Goal: Task Accomplishment & Management: Complete application form

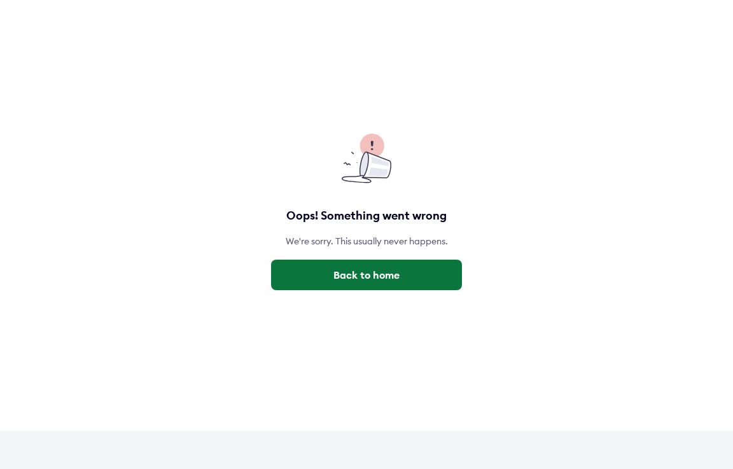
click at [369, 274] on button "Back to home" at bounding box center [366, 275] width 191 height 31
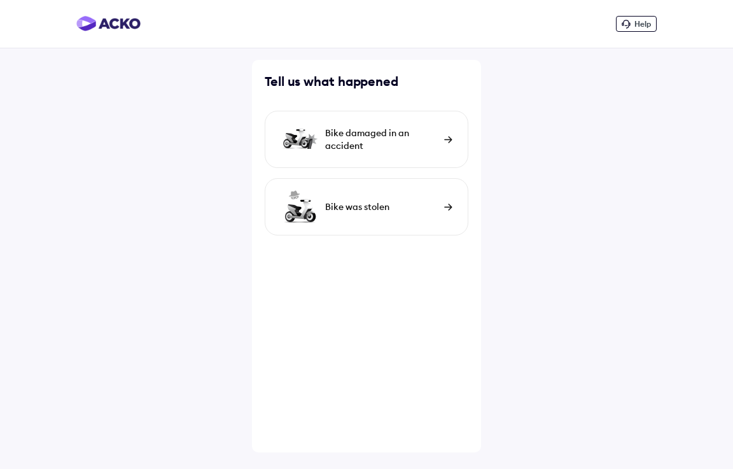
click at [389, 144] on div "Bike damaged in an accident" at bounding box center [381, 139] width 113 height 25
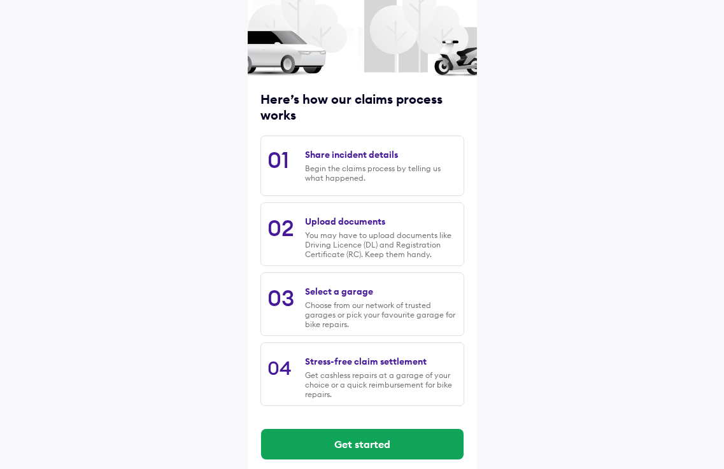
scroll to position [101, 0]
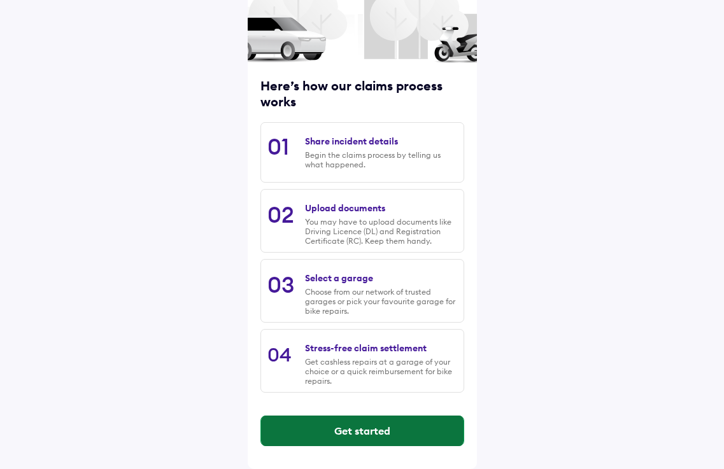
click at [353, 433] on button "Get started" at bounding box center [362, 431] width 202 height 31
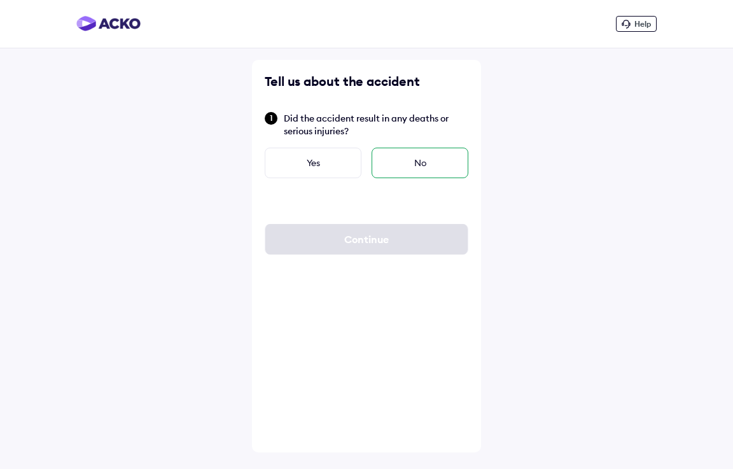
click at [431, 162] on div "No" at bounding box center [420, 163] width 97 height 31
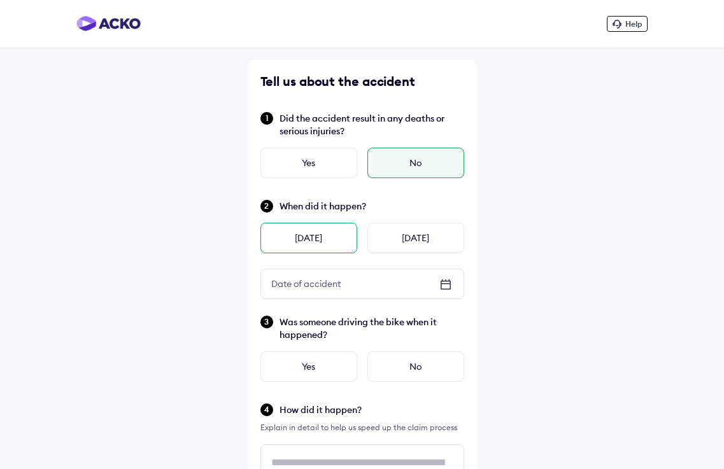
click at [306, 244] on div "Yesterday" at bounding box center [308, 238] width 97 height 31
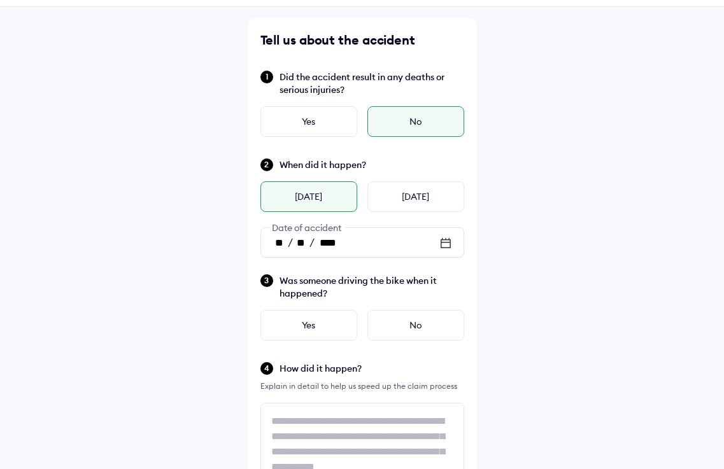
scroll to position [64, 0]
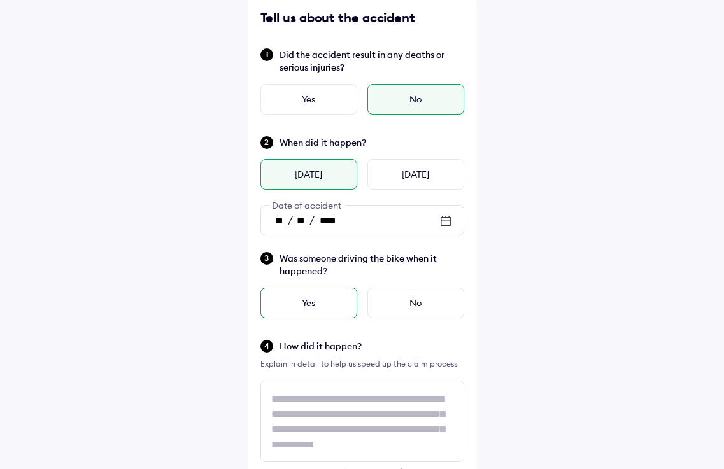
click at [319, 306] on div "Yes" at bounding box center [308, 303] width 97 height 31
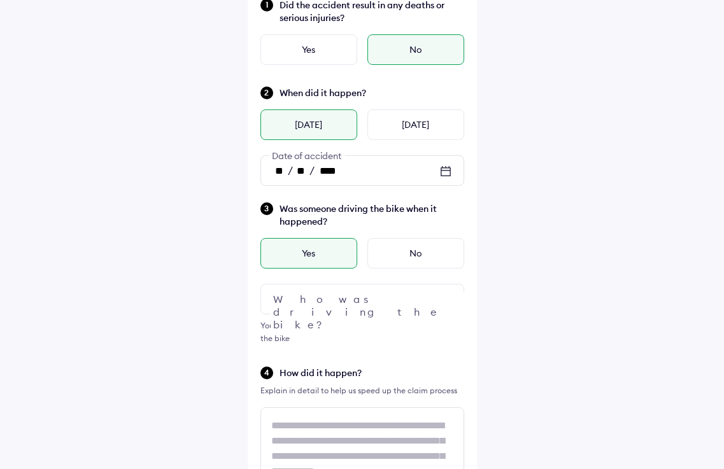
scroll to position [191, 0]
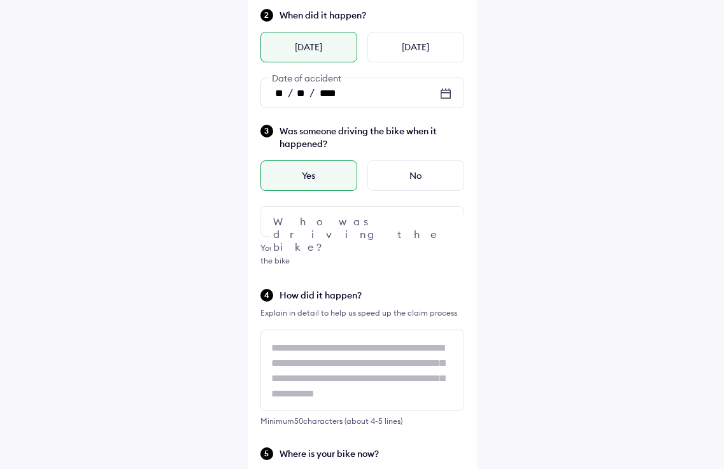
click at [338, 219] on div at bounding box center [362, 221] width 204 height 31
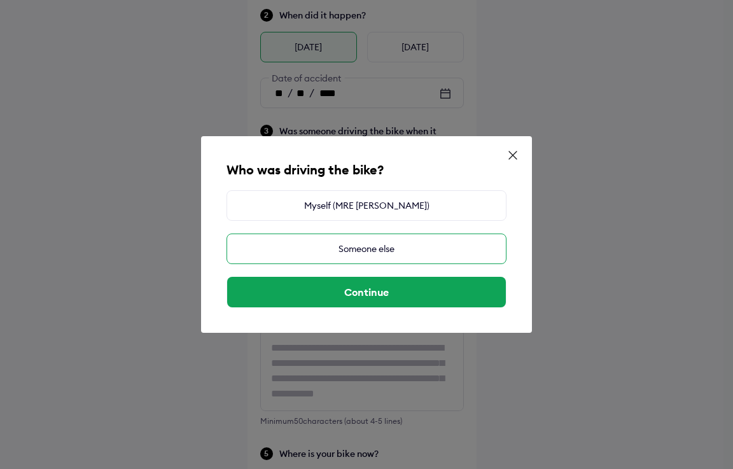
click at [351, 251] on div "Someone else" at bounding box center [367, 249] width 280 height 31
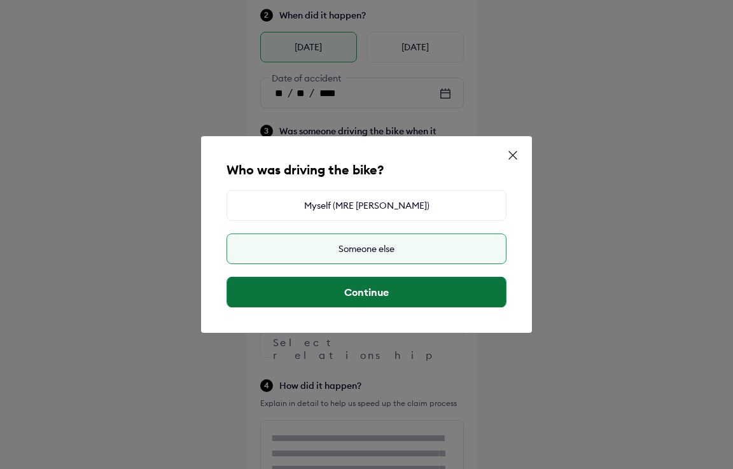
click at [368, 295] on button "Continue" at bounding box center [366, 292] width 279 height 31
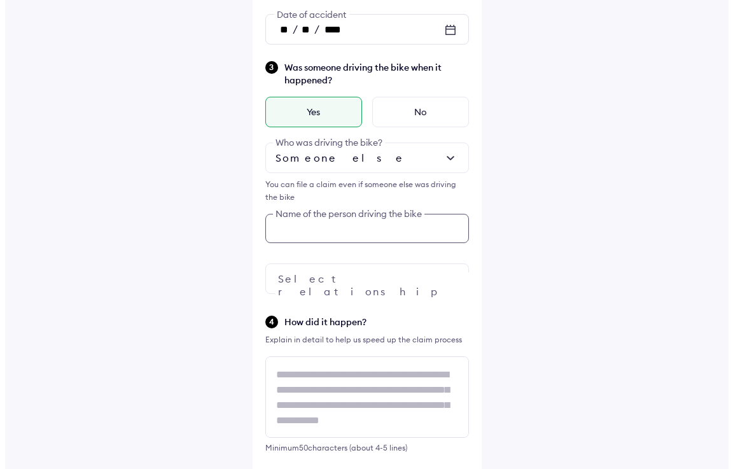
scroll to position [249, 0]
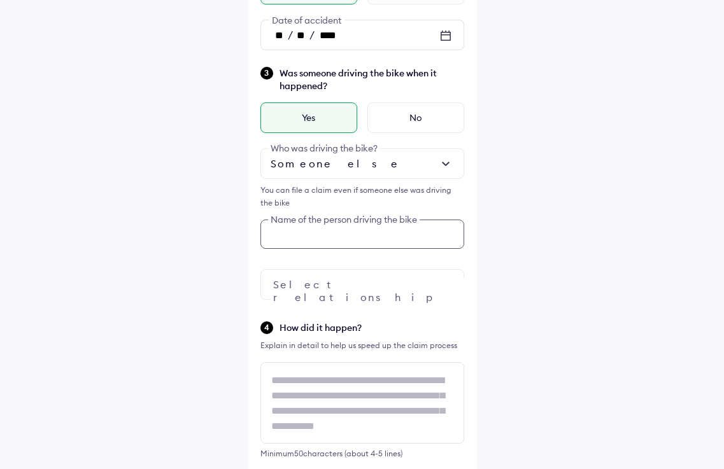
click at [332, 231] on input "text" at bounding box center [362, 234] width 204 height 29
type input "**********"
click at [386, 288] on div at bounding box center [362, 284] width 204 height 31
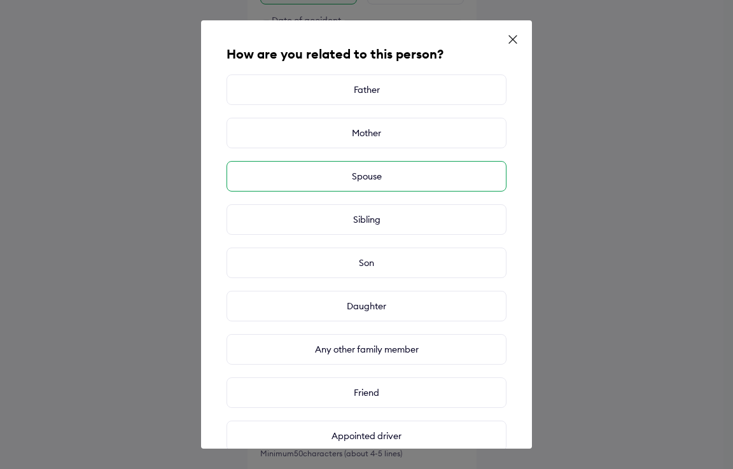
click at [374, 182] on div "Spouse" at bounding box center [367, 176] width 280 height 31
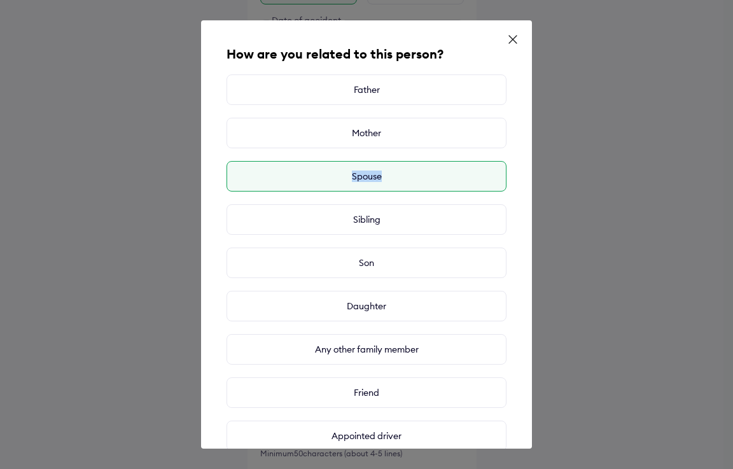
click at [437, 176] on div "Spouse" at bounding box center [367, 176] width 280 height 31
click at [410, 180] on div "Spouse" at bounding box center [367, 176] width 280 height 31
click at [353, 172] on div "Spouse" at bounding box center [367, 176] width 280 height 31
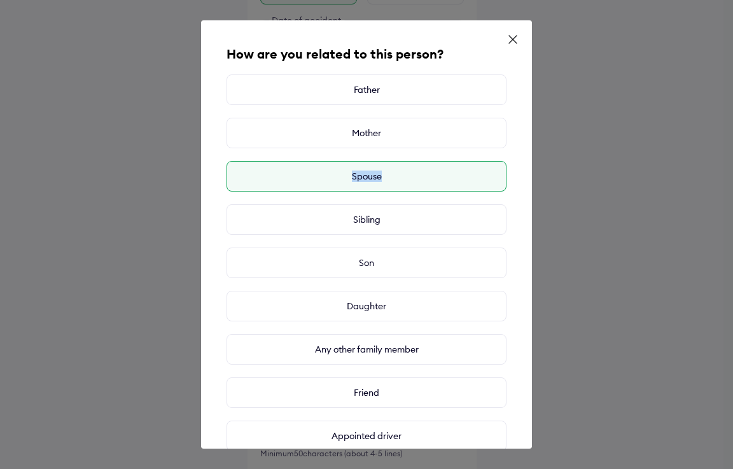
click at [353, 172] on div "Spouse" at bounding box center [367, 176] width 280 height 31
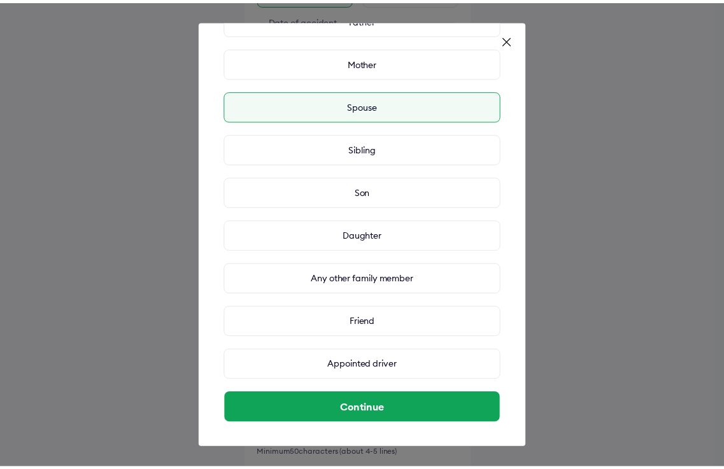
scroll to position [71, 0]
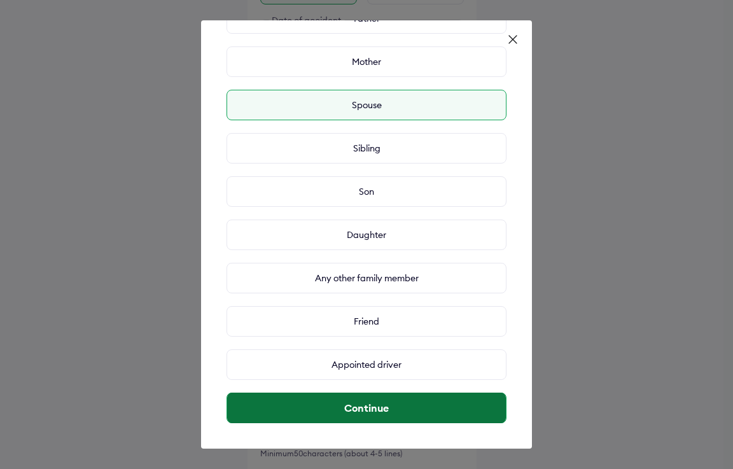
click at [395, 407] on button "Continue" at bounding box center [366, 408] width 279 height 31
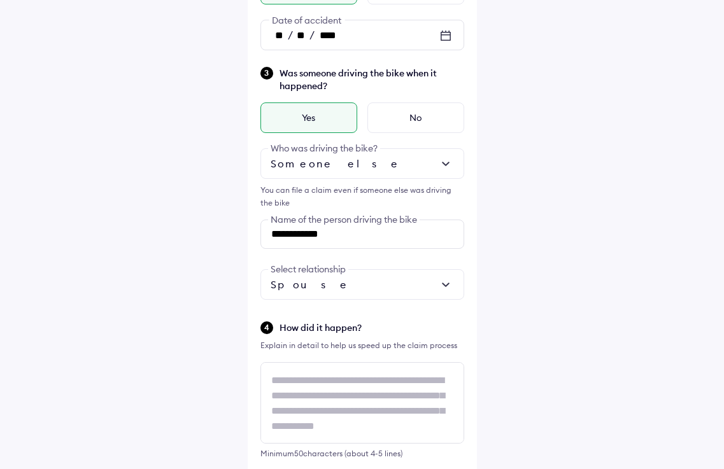
scroll to position [1, 0]
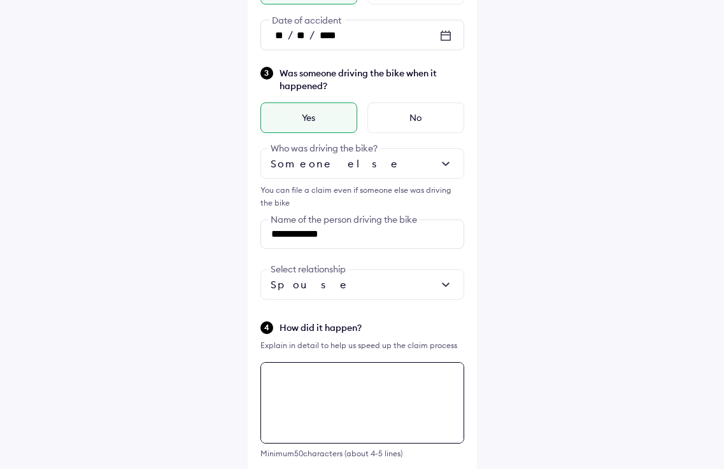
click at [312, 379] on div "**********" at bounding box center [362, 247] width 229 height 872
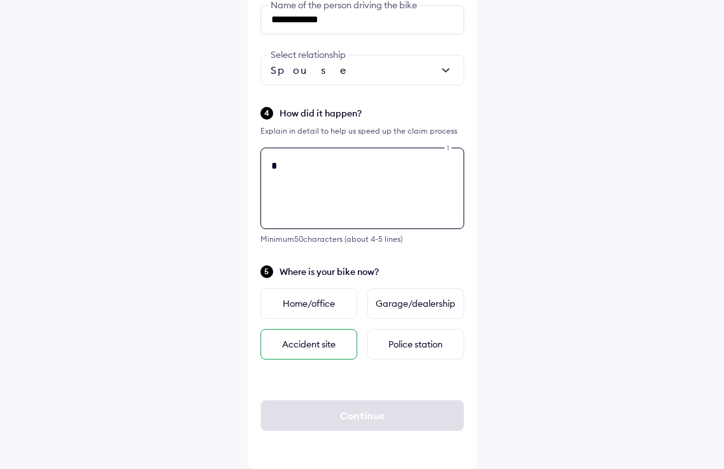
scroll to position [0, 0]
type textarea "*"
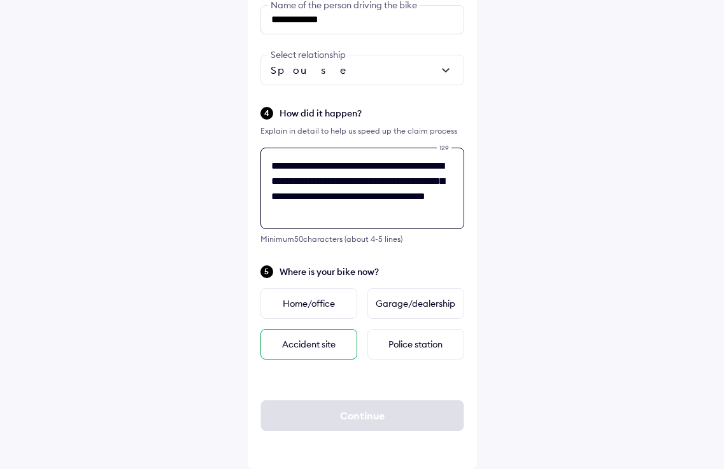
scroll to position [5, 0]
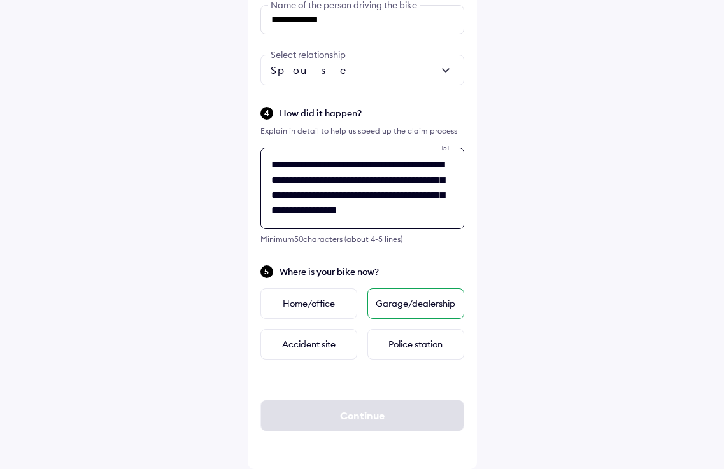
type textarea "**********"
click at [426, 306] on div "Garage/dealership" at bounding box center [415, 303] width 97 height 31
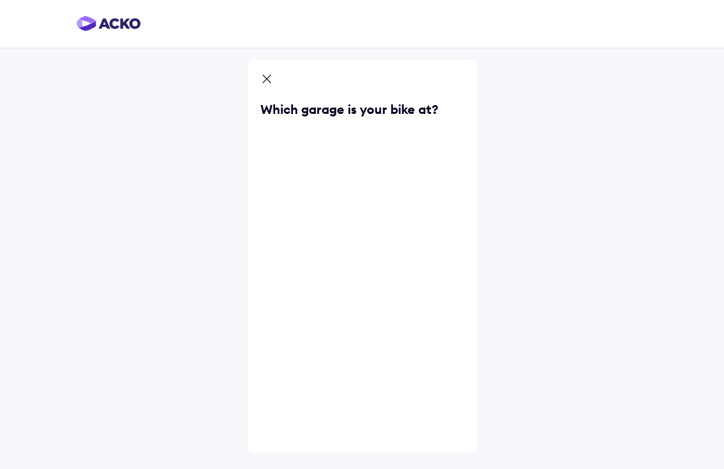
scroll to position [0, 0]
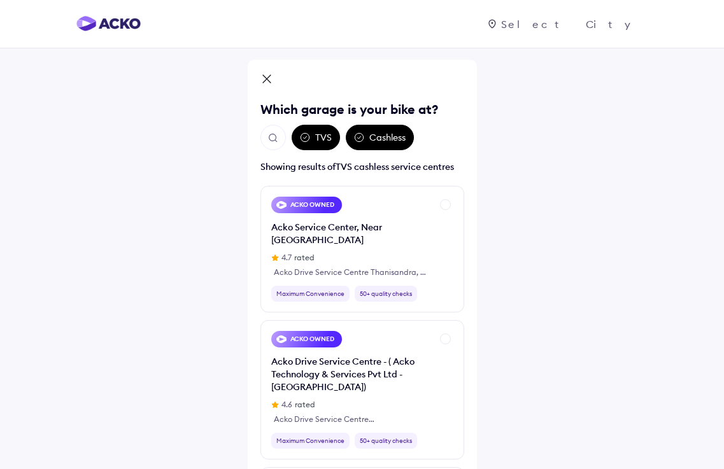
click at [325, 137] on div "TVS" at bounding box center [315, 137] width 48 height 25
click at [324, 136] on div "TVS" at bounding box center [315, 137] width 48 height 25
click at [270, 142] on img "Open search" at bounding box center [272, 137] width 11 height 11
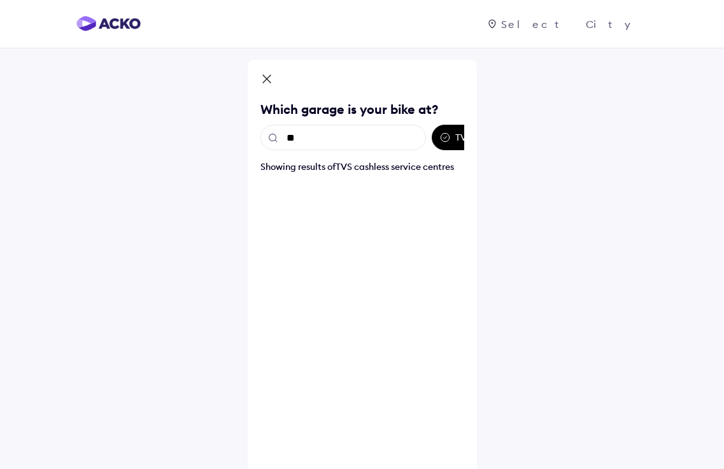
type input "*"
type input "**********"
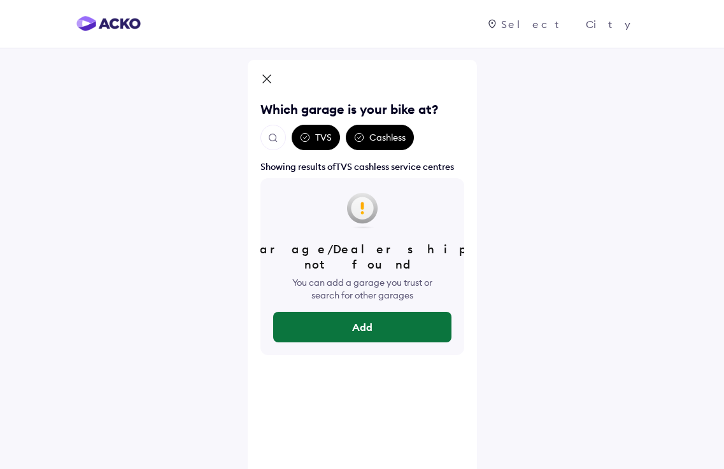
click at [381, 312] on button "Add" at bounding box center [362, 327] width 178 height 31
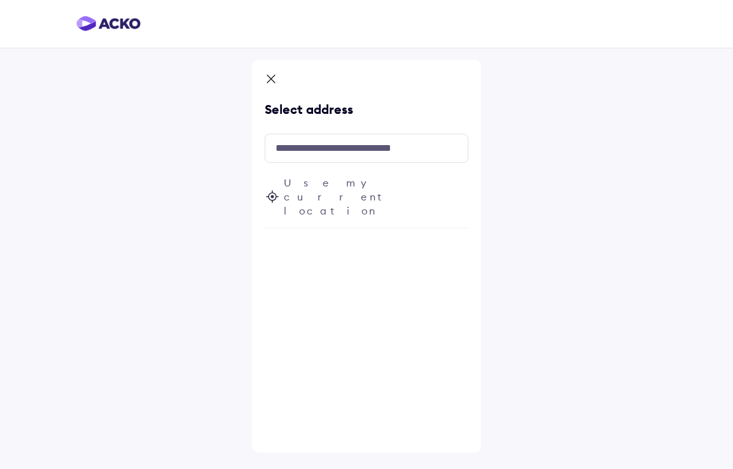
click at [365, 183] on span "Use my current location" at bounding box center [376, 197] width 185 height 42
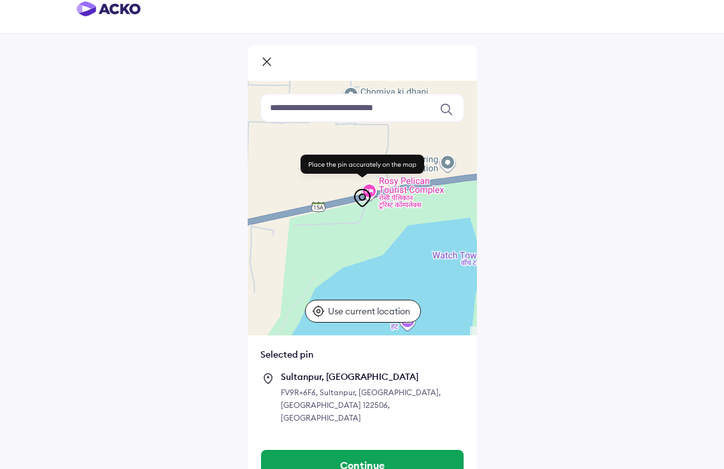
scroll to position [26, 0]
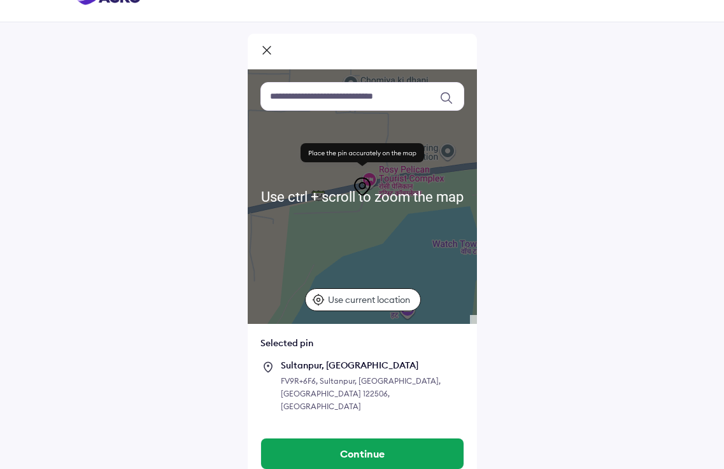
click at [386, 305] on p "Use current location" at bounding box center [370, 299] width 85 height 13
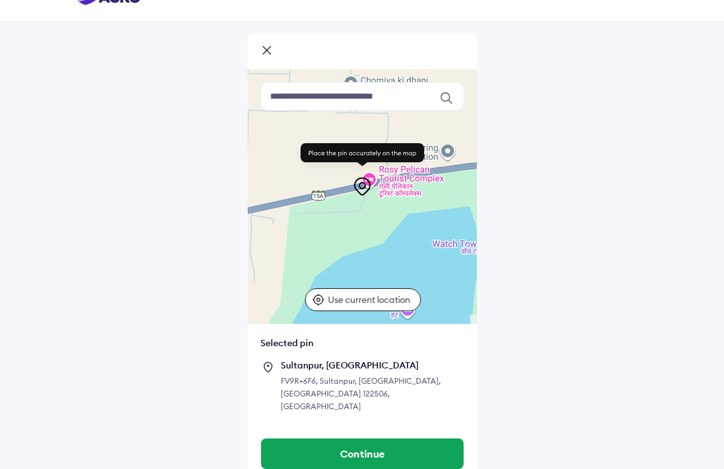
click at [389, 302] on p "Use current location" at bounding box center [370, 299] width 85 height 13
click at [389, 302] on p "Fetching location..." at bounding box center [370, 299] width 85 height 13
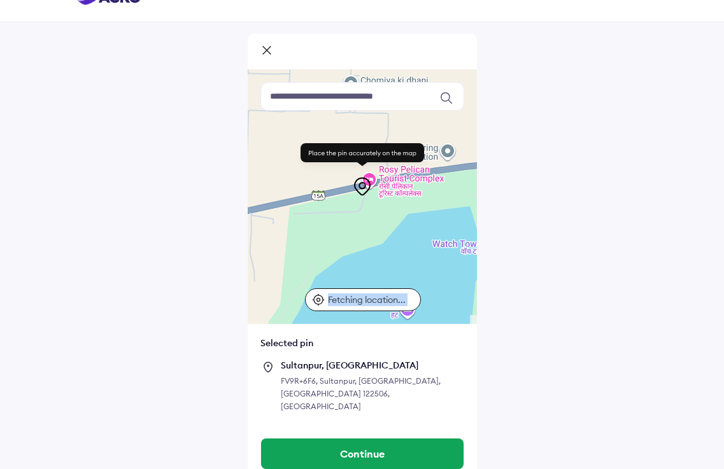
click at [389, 302] on p "Fetching location..." at bounding box center [370, 299] width 85 height 13
click at [389, 302] on p "Use current location" at bounding box center [370, 299] width 85 height 13
click at [418, 250] on div at bounding box center [362, 196] width 229 height 255
click at [318, 297] on icon at bounding box center [318, 299] width 13 height 13
click at [360, 99] on input at bounding box center [362, 96] width 204 height 29
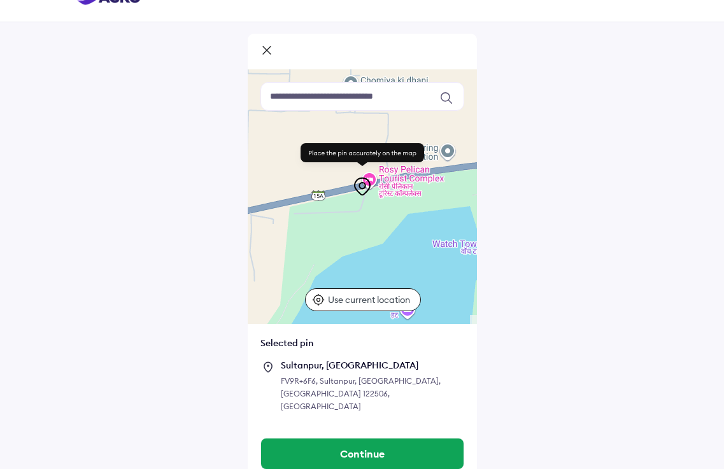
scroll to position [0, 0]
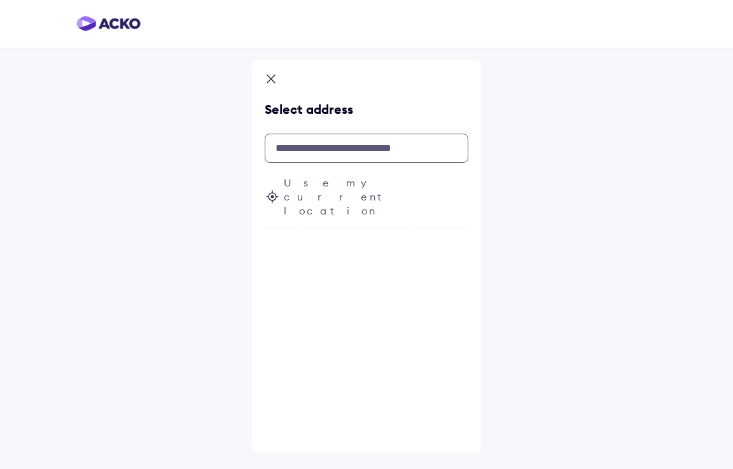
click at [379, 149] on input "text" at bounding box center [367, 148] width 204 height 29
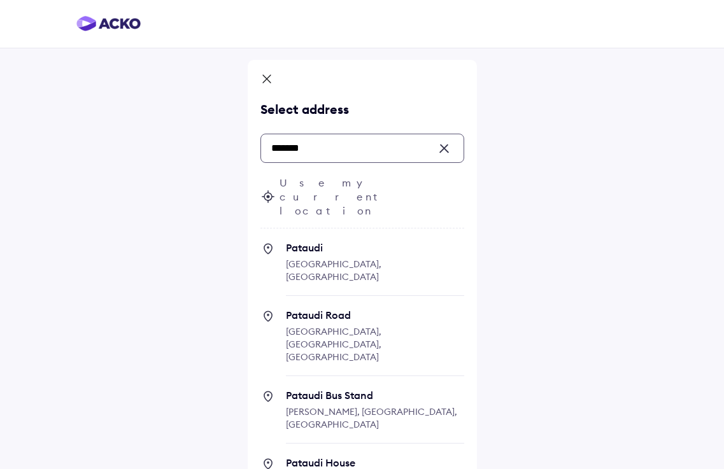
click at [331, 241] on span "Pataudi" at bounding box center [375, 247] width 178 height 13
type input "*******"
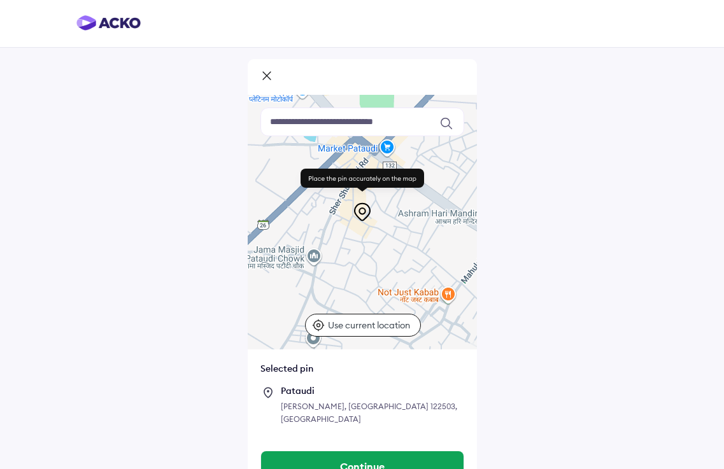
scroll to position [13, 0]
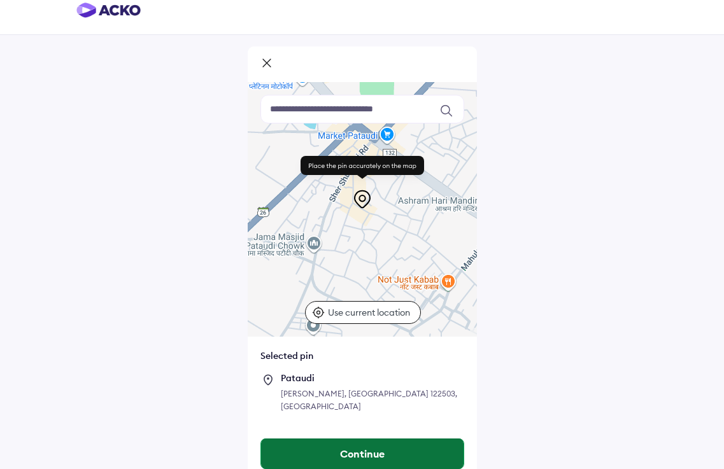
click at [385, 438] on button "Continue" at bounding box center [362, 453] width 202 height 31
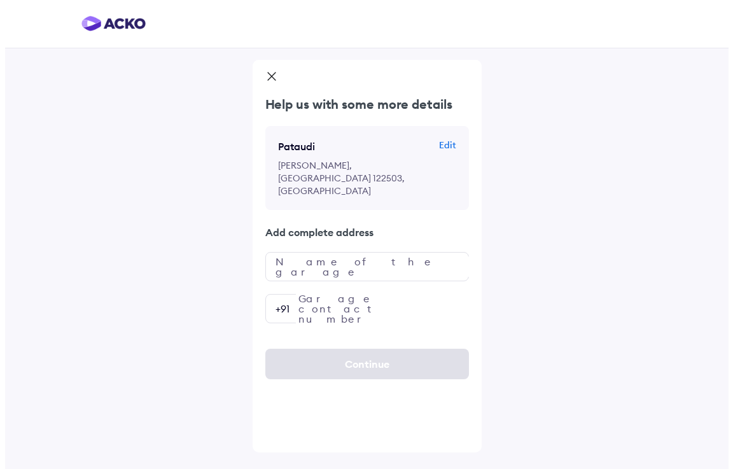
scroll to position [0, 0]
click at [367, 252] on input "text" at bounding box center [367, 266] width 204 height 29
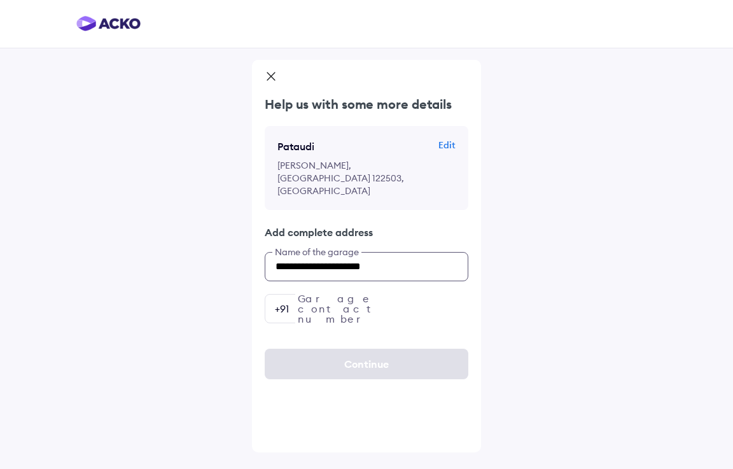
type input "**********"
click at [379, 294] on input "number" at bounding box center [367, 308] width 204 height 29
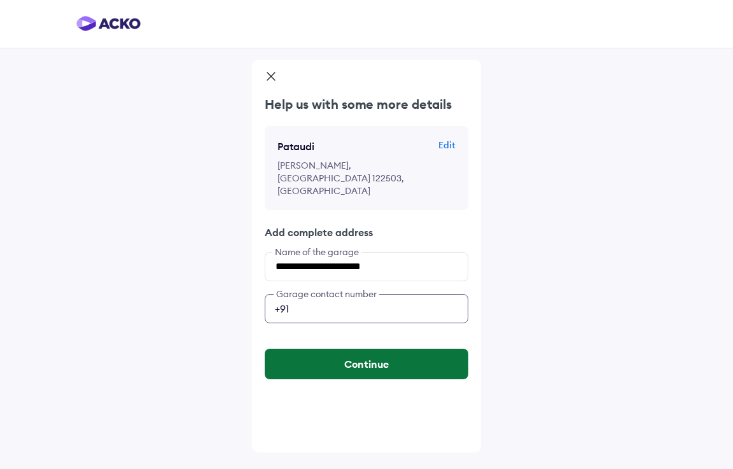
type input "**********"
click at [377, 349] on button "Continue" at bounding box center [367, 364] width 204 height 31
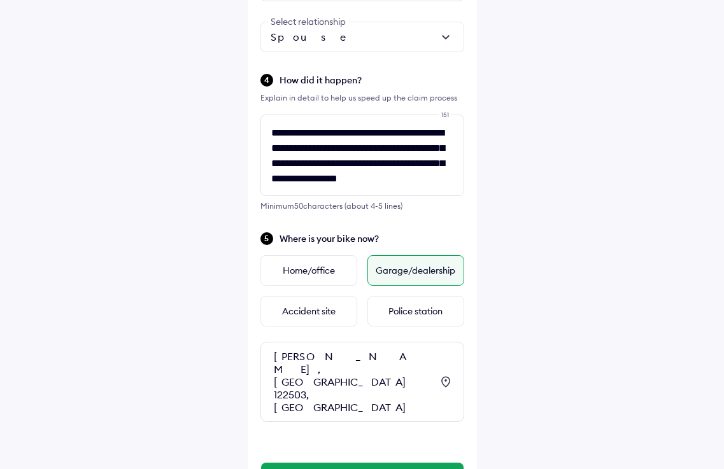
scroll to position [510, 0]
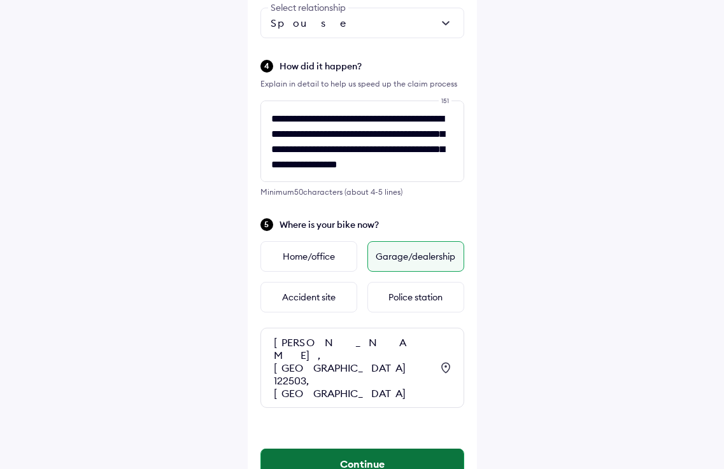
click at [368, 449] on button "Continue" at bounding box center [362, 464] width 202 height 31
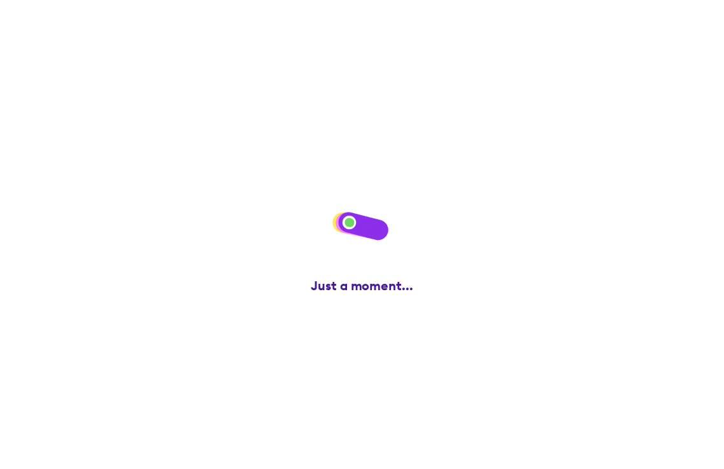
scroll to position [0, 0]
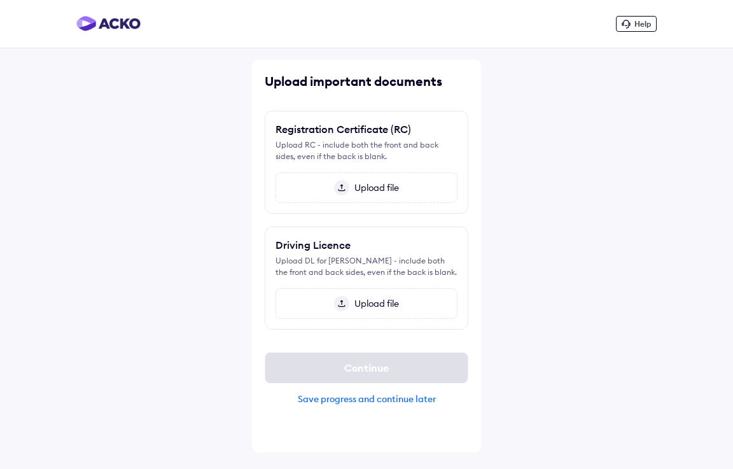
click at [379, 185] on span "Upload file" at bounding box center [374, 187] width 50 height 11
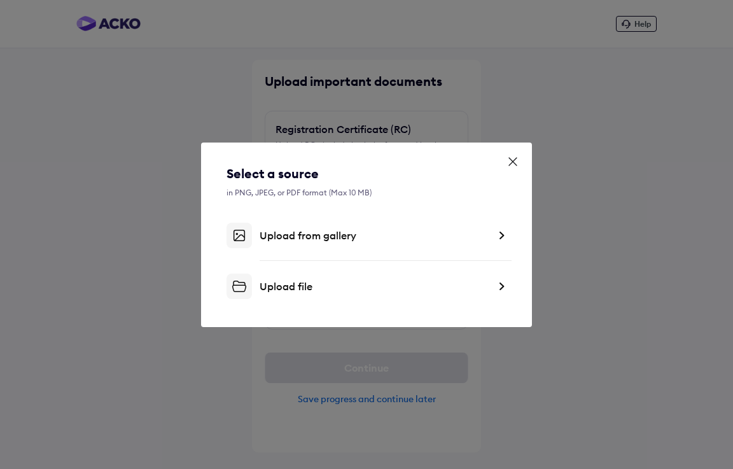
click at [288, 242] on div "Upload from gallery" at bounding box center [374, 235] width 229 height 13
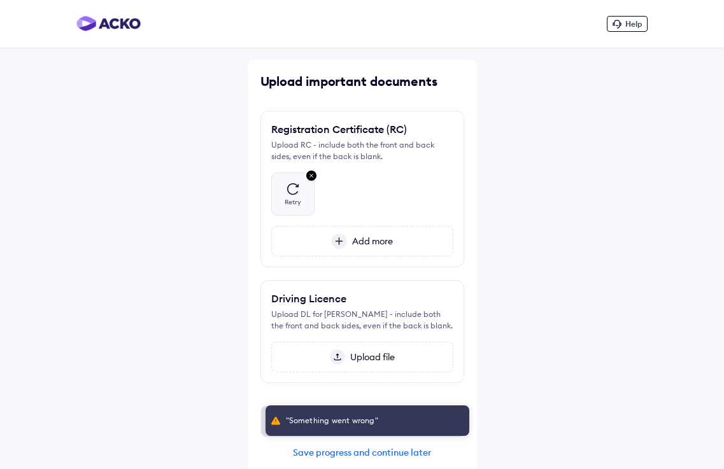
click at [300, 198] on div "Retry" at bounding box center [292, 202] width 17 height 9
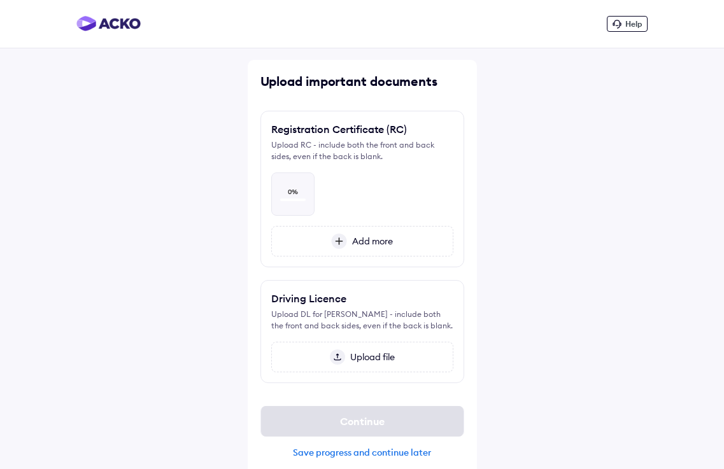
click at [347, 237] on span "Add more" at bounding box center [370, 240] width 46 height 11
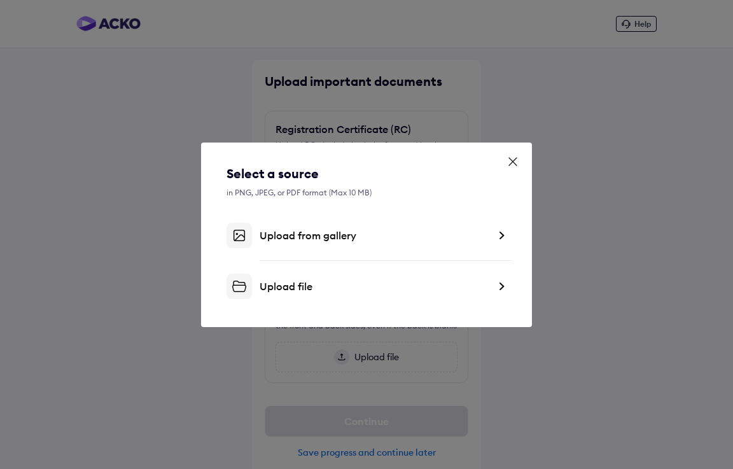
click at [270, 281] on div "Upload file" at bounding box center [374, 286] width 229 height 13
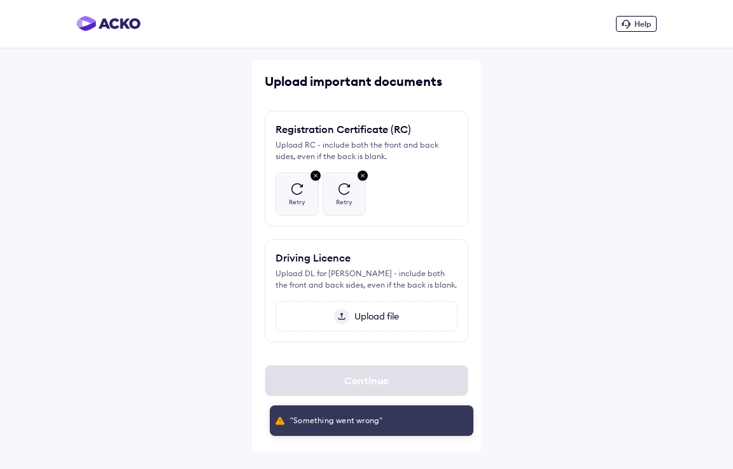
click at [337, 213] on div "Retry" at bounding box center [344, 193] width 42 height 43
click at [286, 189] on div "Retry" at bounding box center [297, 193] width 42 height 43
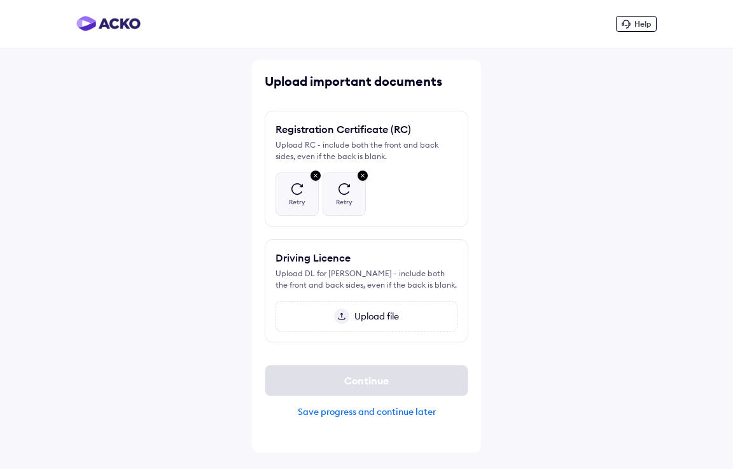
click at [365, 314] on span "Upload file" at bounding box center [374, 316] width 50 height 11
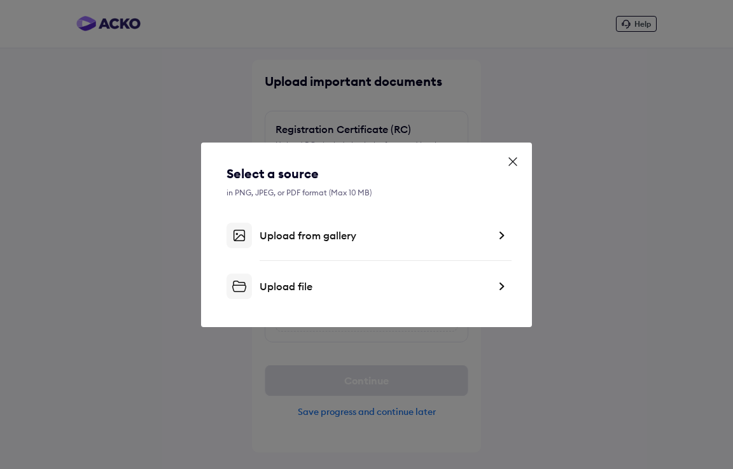
click at [315, 239] on div "Upload from gallery" at bounding box center [374, 235] width 229 height 13
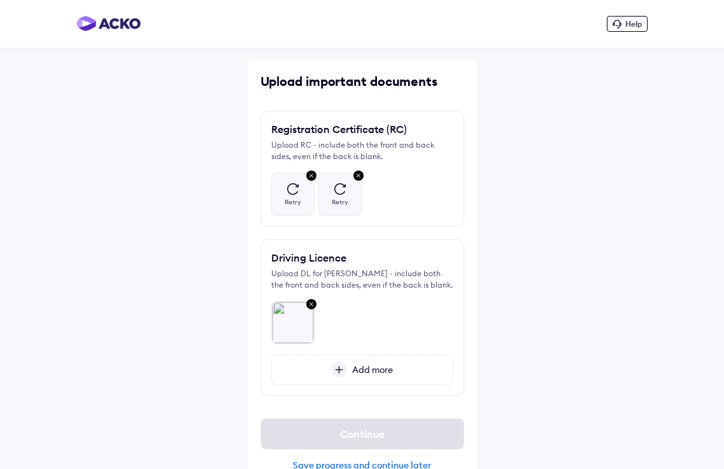
click at [344, 185] on img at bounding box center [339, 188] width 15 height 15
click at [295, 189] on img at bounding box center [292, 188] width 15 height 15
click at [310, 176] on img at bounding box center [311, 176] width 15 height 17
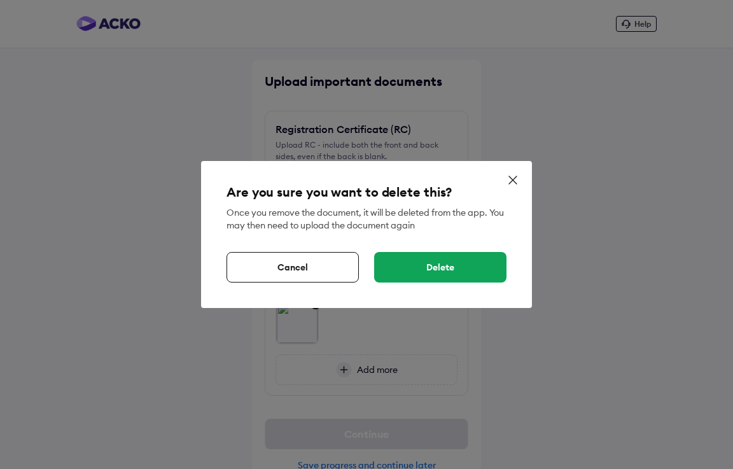
click at [457, 273] on div "Delete" at bounding box center [440, 267] width 132 height 31
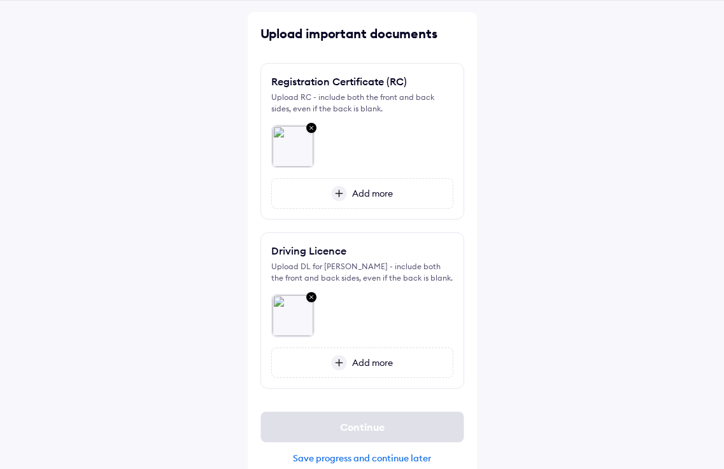
scroll to position [66, 0]
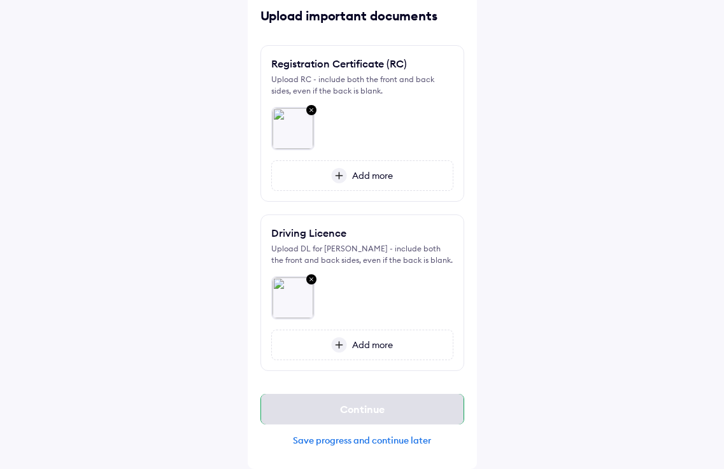
click at [363, 410] on div "Continue" at bounding box center [362, 409] width 204 height 31
click at [347, 350] on span "Add more" at bounding box center [370, 344] width 46 height 11
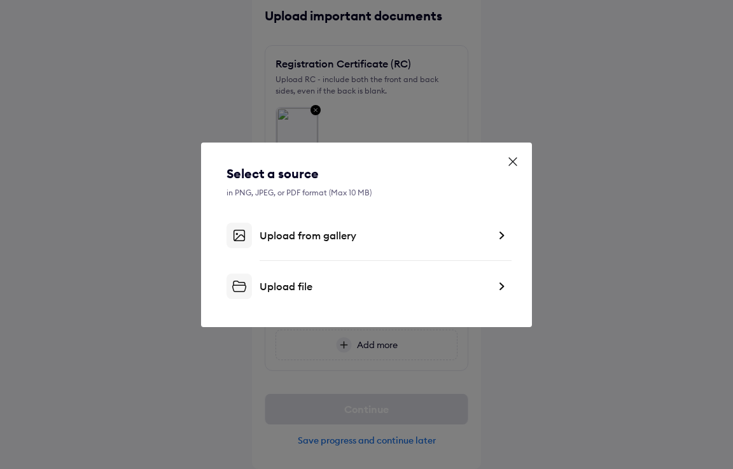
click at [341, 241] on div "Upload from gallery" at bounding box center [374, 235] width 229 height 13
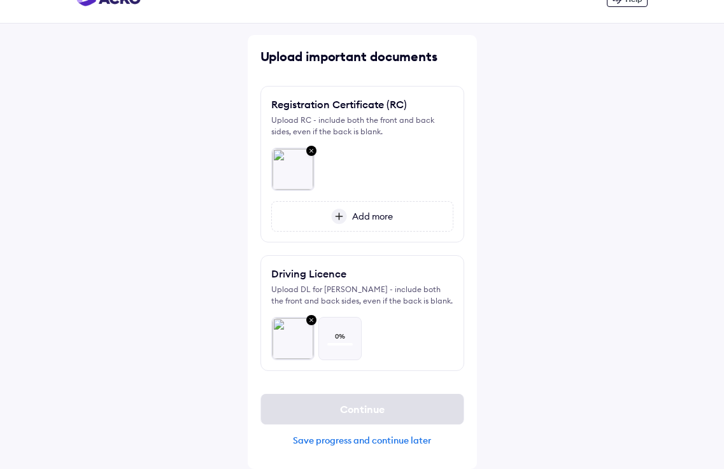
scroll to position [25, 0]
click at [437, 343] on div at bounding box center [362, 333] width 182 height 53
click at [355, 221] on span "Add more" at bounding box center [370, 216] width 46 height 11
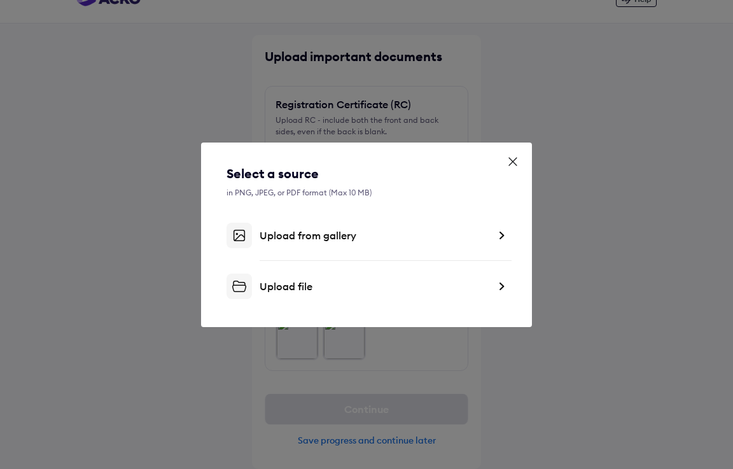
click at [318, 237] on div "Upload from gallery" at bounding box center [374, 235] width 229 height 13
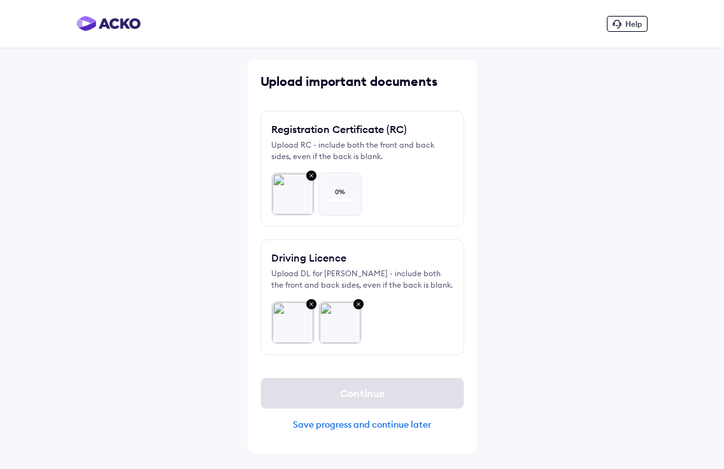
scroll to position [0, 0]
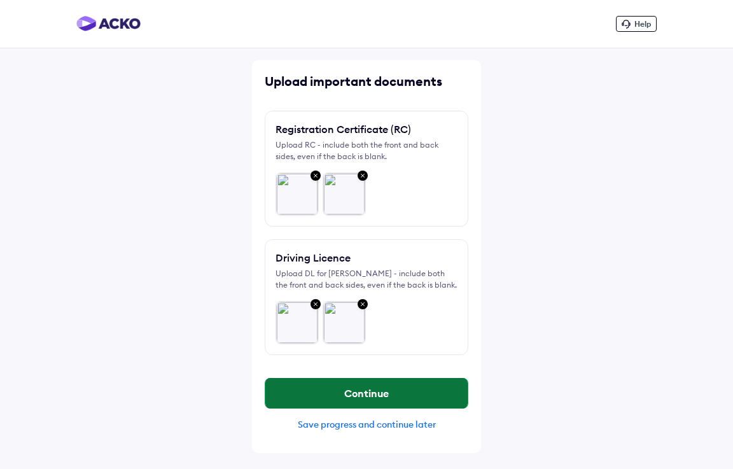
click at [385, 388] on button "Continue" at bounding box center [366, 393] width 202 height 31
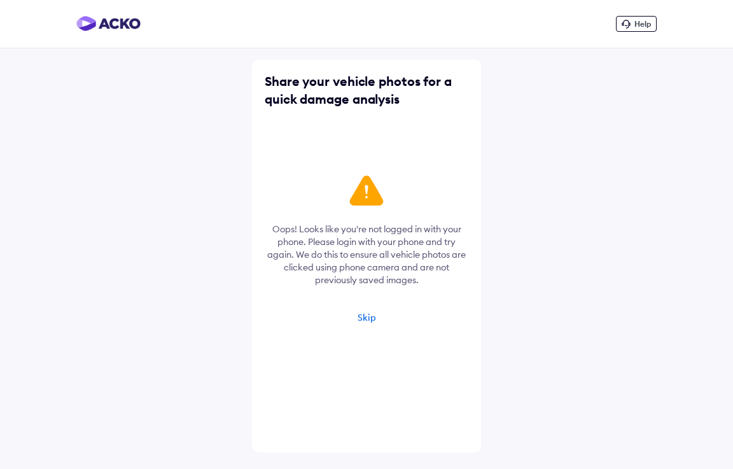
click at [367, 319] on div "Skip" at bounding box center [367, 317] width 18 height 11
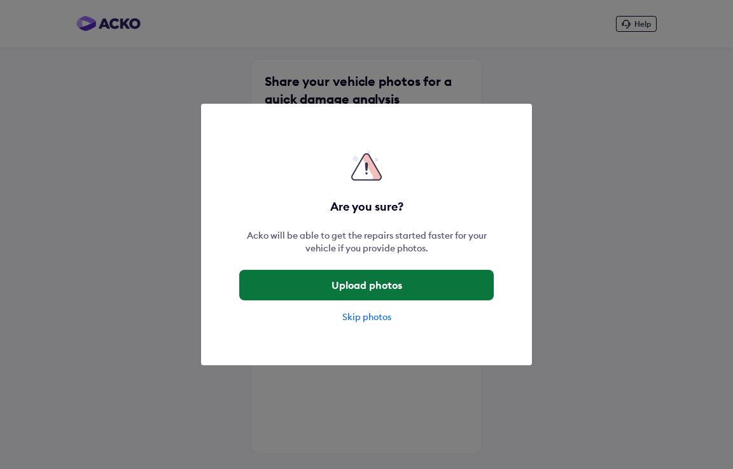
click at [385, 287] on button "Upload photos" at bounding box center [366, 285] width 255 height 31
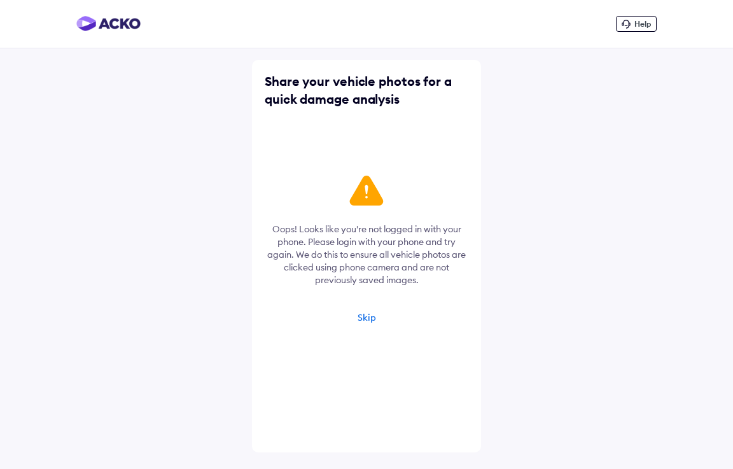
click at [363, 316] on div "Skip" at bounding box center [367, 317] width 18 height 11
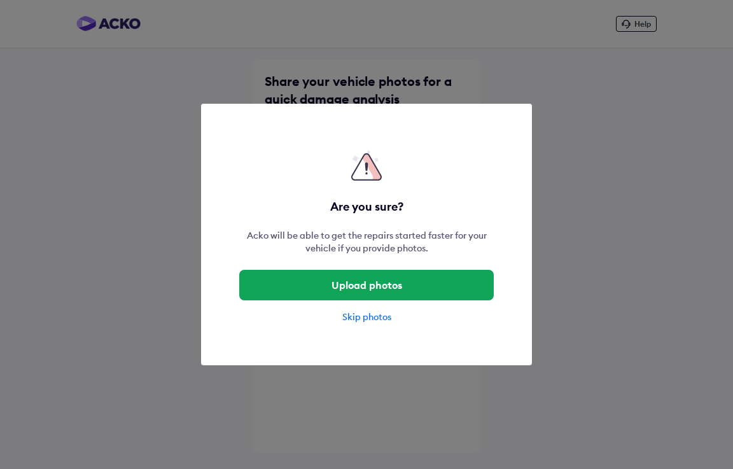
click at [363, 316] on div "Skip photos" at bounding box center [366, 317] width 255 height 13
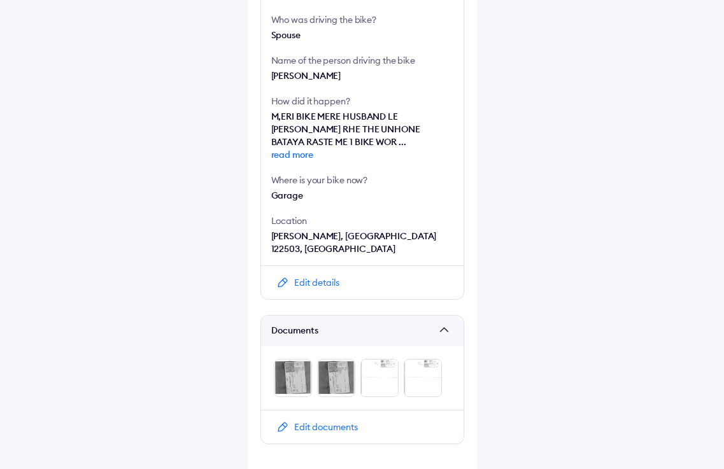
scroll to position [370, 0]
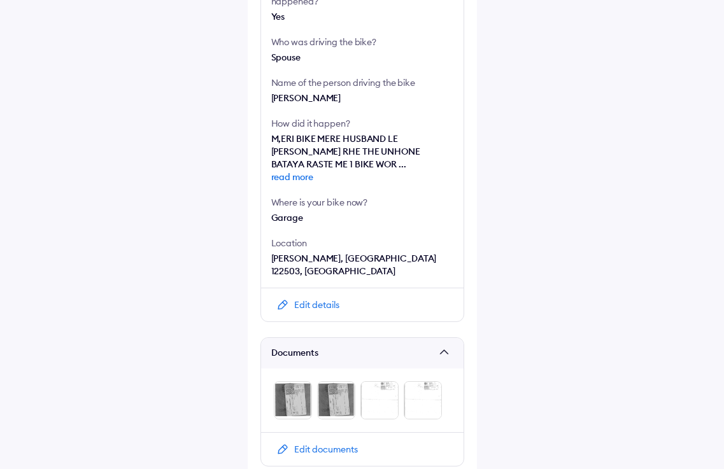
click at [298, 177] on span "read more" at bounding box center [362, 177] width 182 height 13
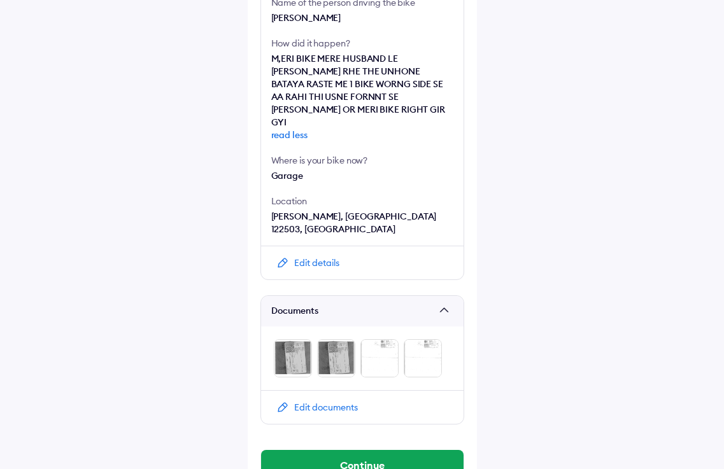
scroll to position [459, 0]
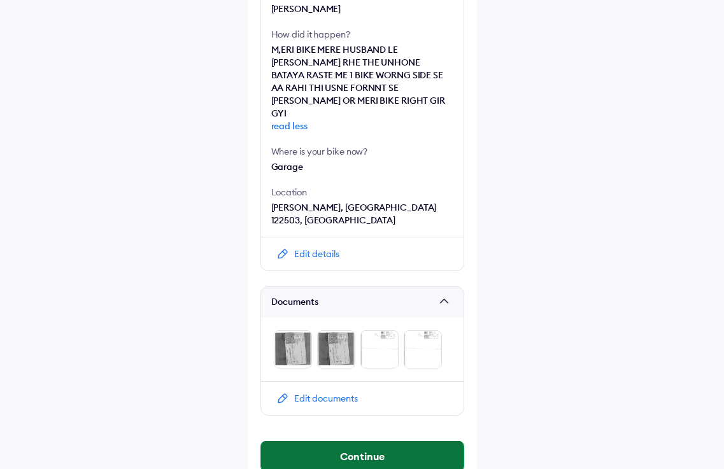
click at [367, 441] on button "Continue" at bounding box center [362, 456] width 202 height 31
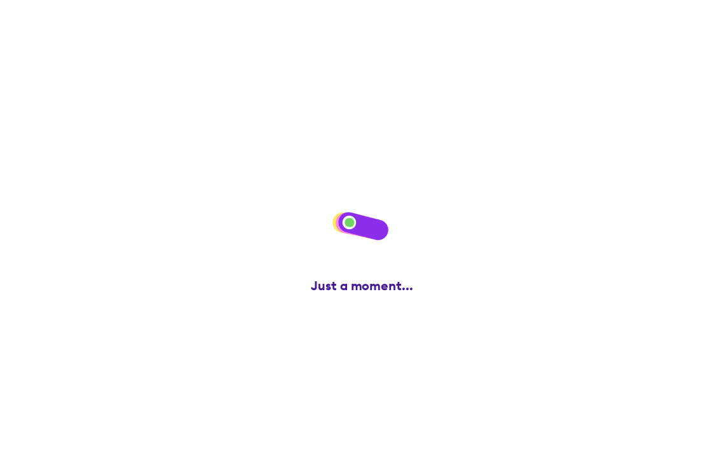
scroll to position [0, 0]
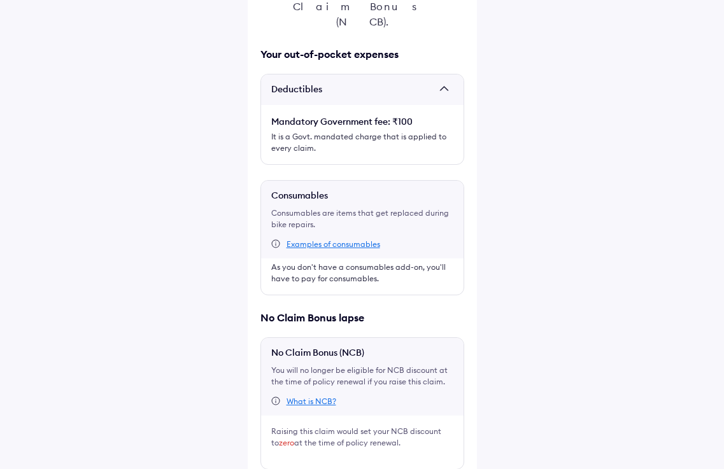
scroll to position [278, 0]
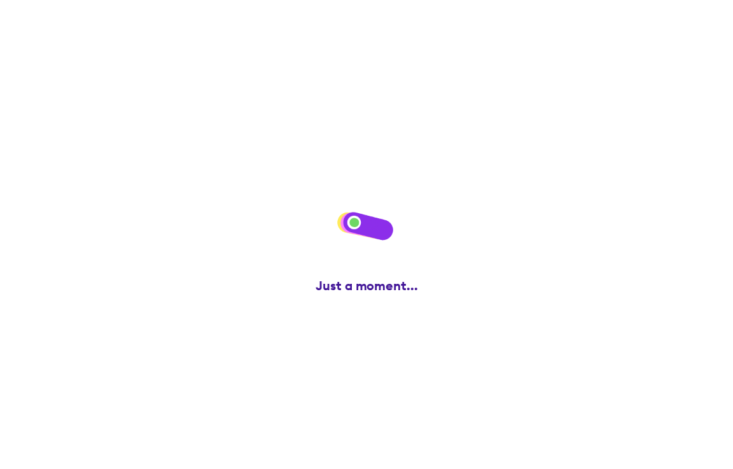
scroll to position [0, 0]
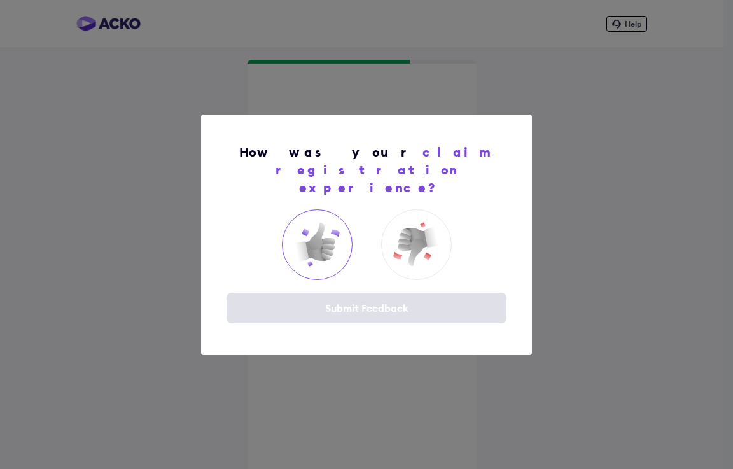
click at [312, 232] on img at bounding box center [316, 244] width 51 height 51
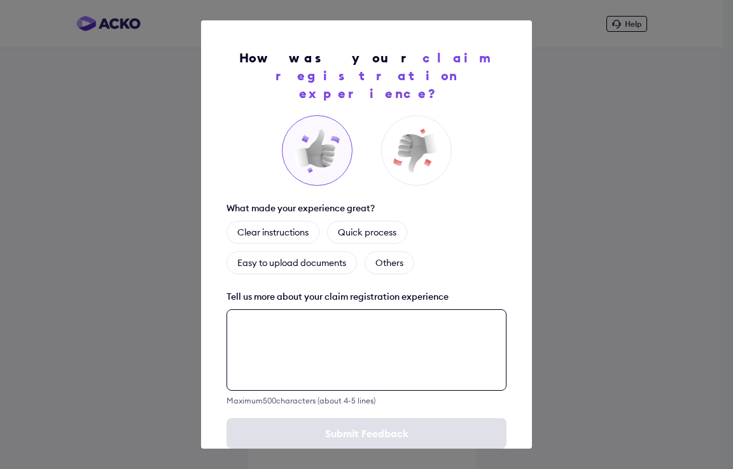
click at [412, 329] on textarea at bounding box center [367, 349] width 280 height 81
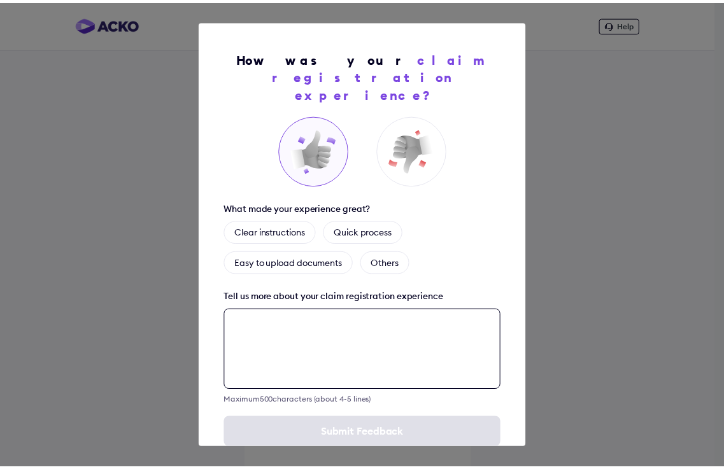
scroll to position [14, 0]
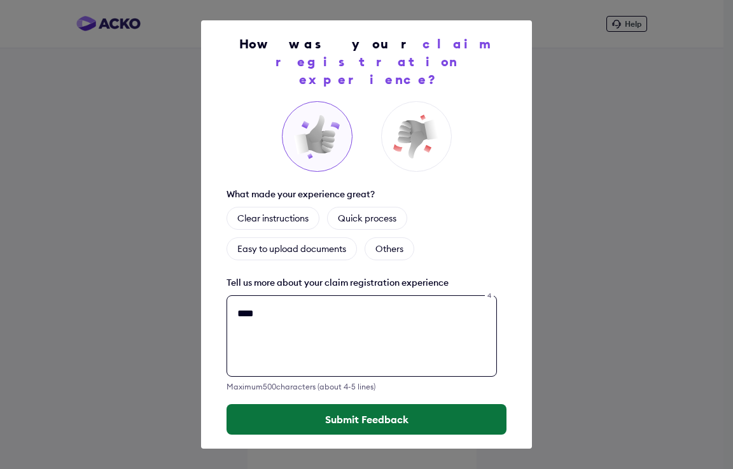
type textarea "****"
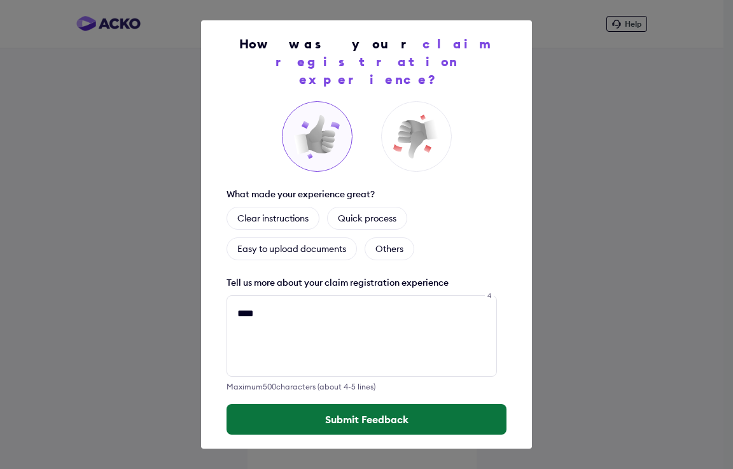
click at [423, 404] on button "Submit Feedback" at bounding box center [367, 419] width 280 height 31
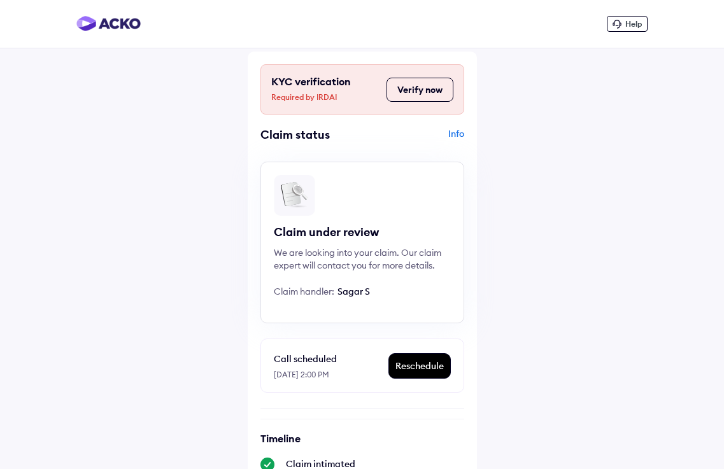
click at [432, 93] on button "Verify now" at bounding box center [419, 90] width 67 height 24
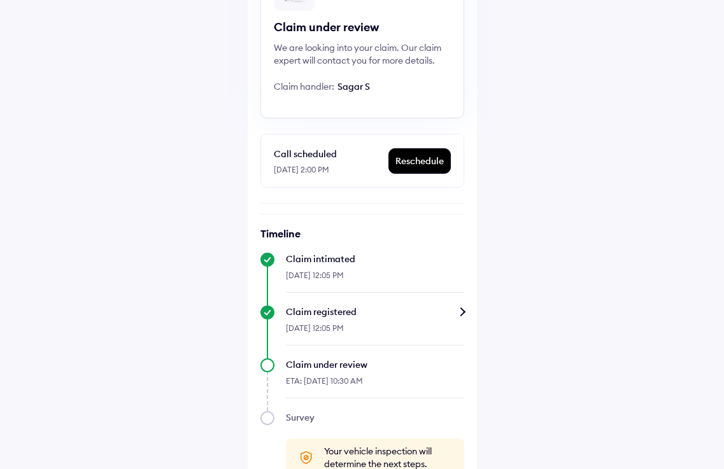
scroll to position [238, 0]
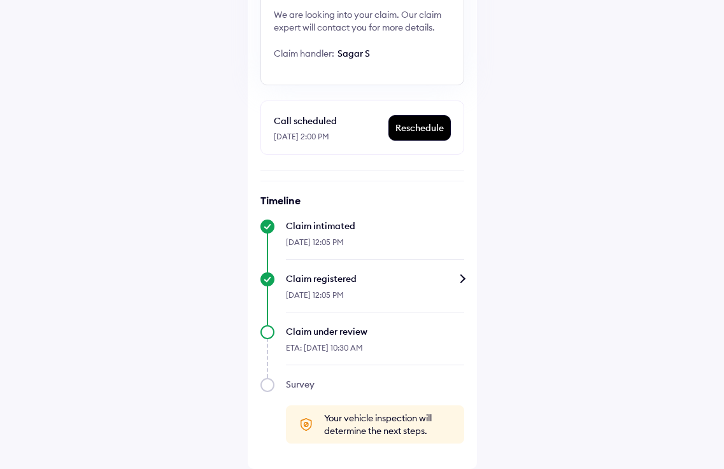
click at [332, 330] on div "Claim under review" at bounding box center [375, 331] width 178 height 13
click at [449, 281] on div "Claim registered" at bounding box center [375, 278] width 178 height 13
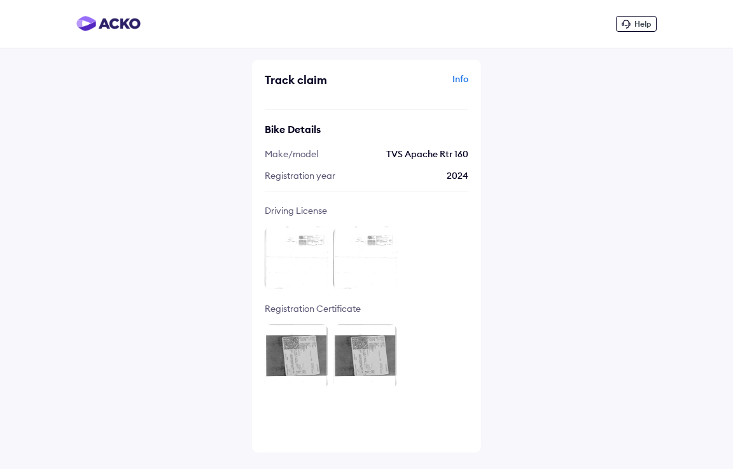
click at [464, 77] on div "Info" at bounding box center [419, 85] width 99 height 24
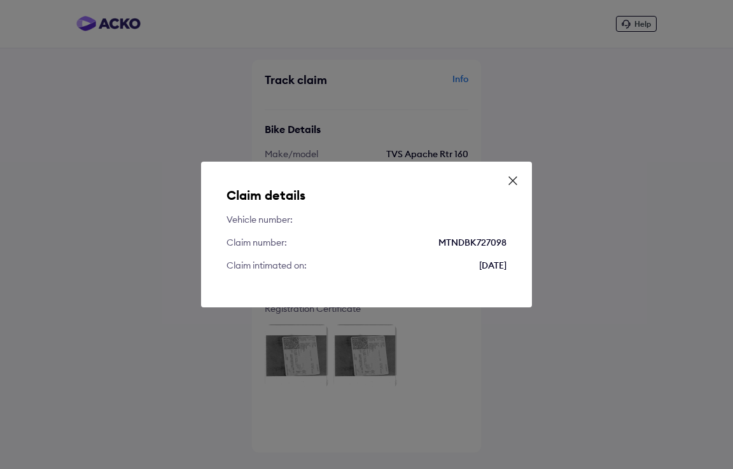
click at [510, 178] on icon at bounding box center [513, 181] width 8 height 8
